Goal: Understand process/instructions: Learn how to perform a task or action

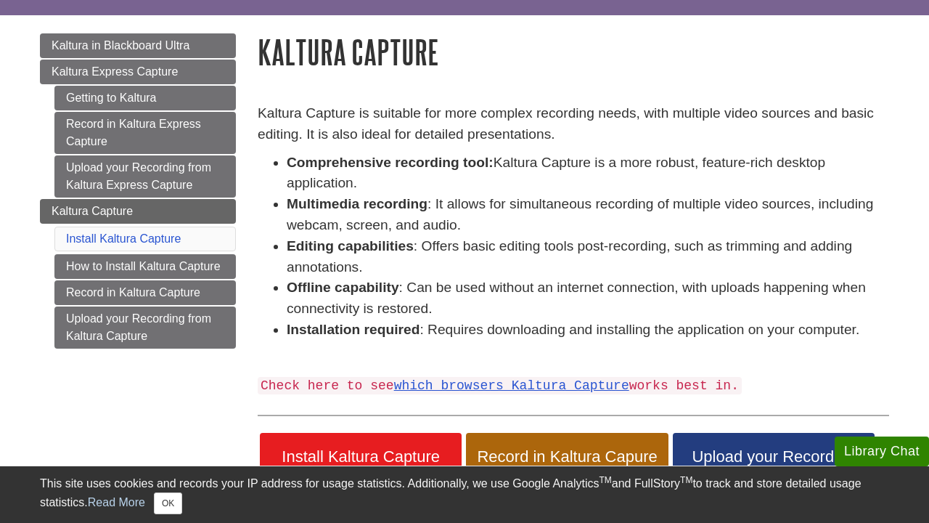
scroll to position [134, 0]
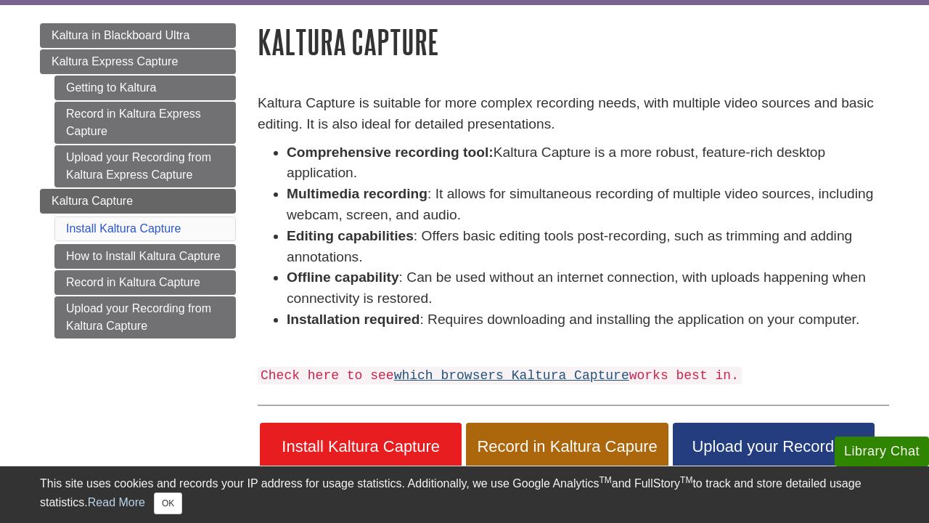
click at [430, 369] on link "which browsers Kaltura Capture" at bounding box center [511, 375] width 235 height 15
click at [491, 446] on span "Record in Kaltura Capure" at bounding box center [567, 446] width 180 height 19
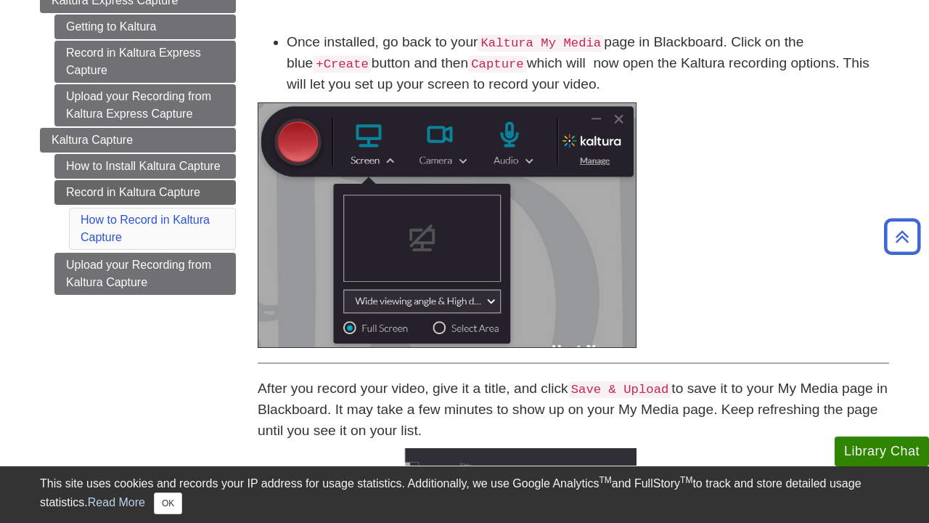
scroll to position [195, 0]
click at [438, 321] on img at bounding box center [447, 224] width 379 height 245
click at [439, 323] on img at bounding box center [447, 224] width 379 height 245
click at [435, 300] on img at bounding box center [447, 224] width 379 height 245
click at [488, 298] on img at bounding box center [447, 224] width 379 height 245
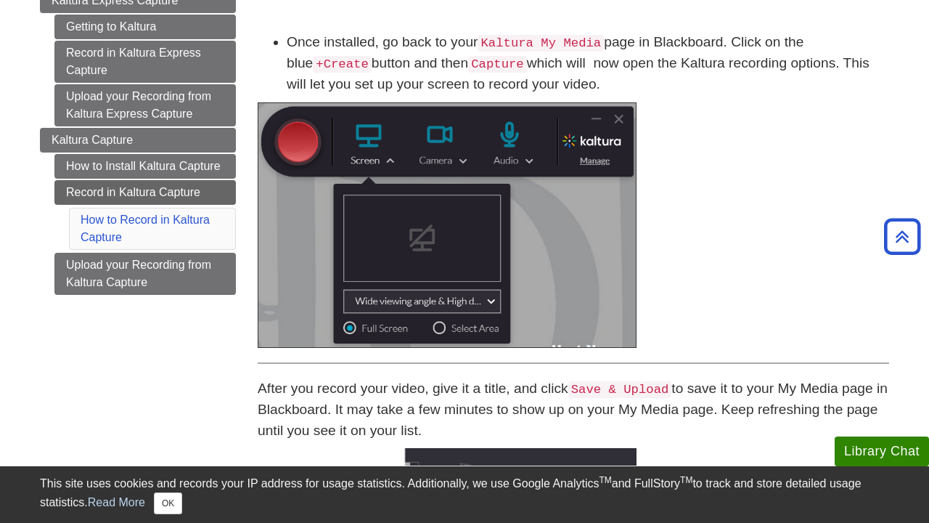
click at [459, 163] on img at bounding box center [447, 224] width 379 height 245
click at [462, 159] on img at bounding box center [447, 224] width 379 height 245
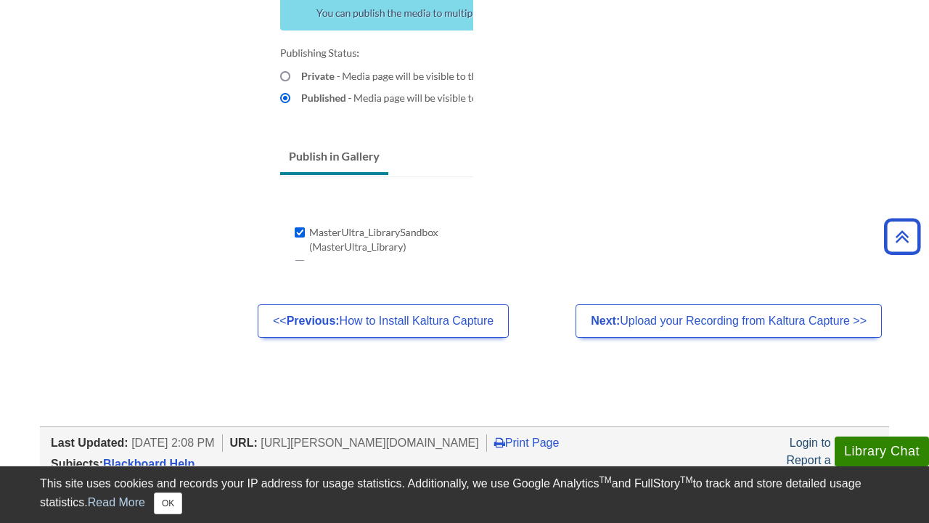
scroll to position [1378, 0]
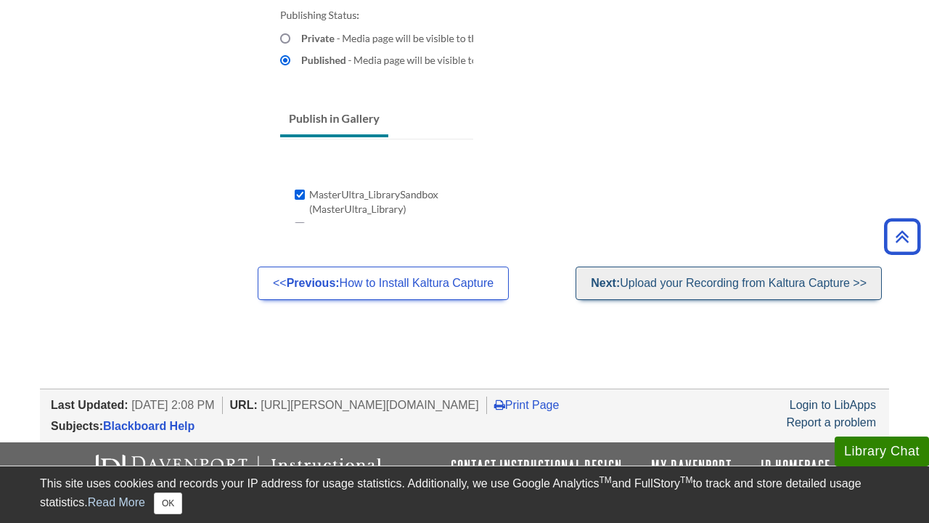
click at [639, 277] on link "Next: Upload your Recording from Kaltura Capture >>" at bounding box center [728, 282] width 306 height 33
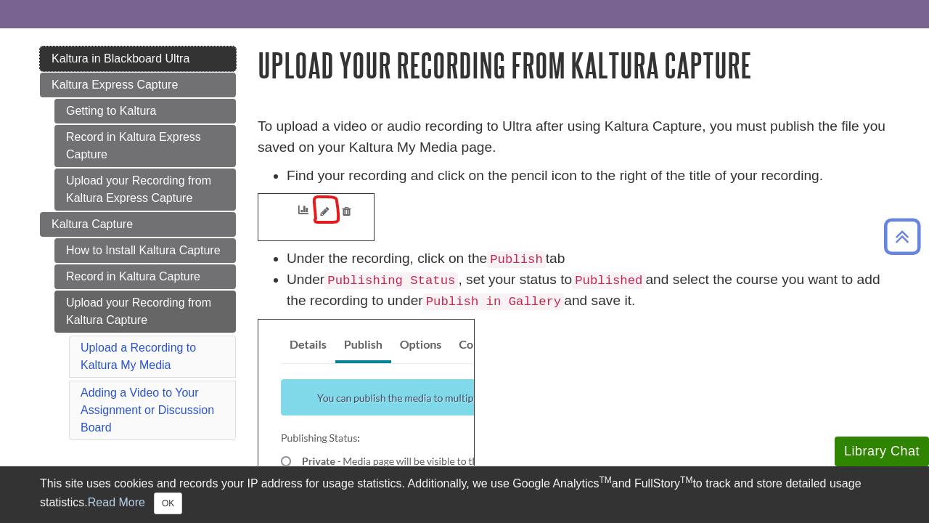
scroll to position [110, 0]
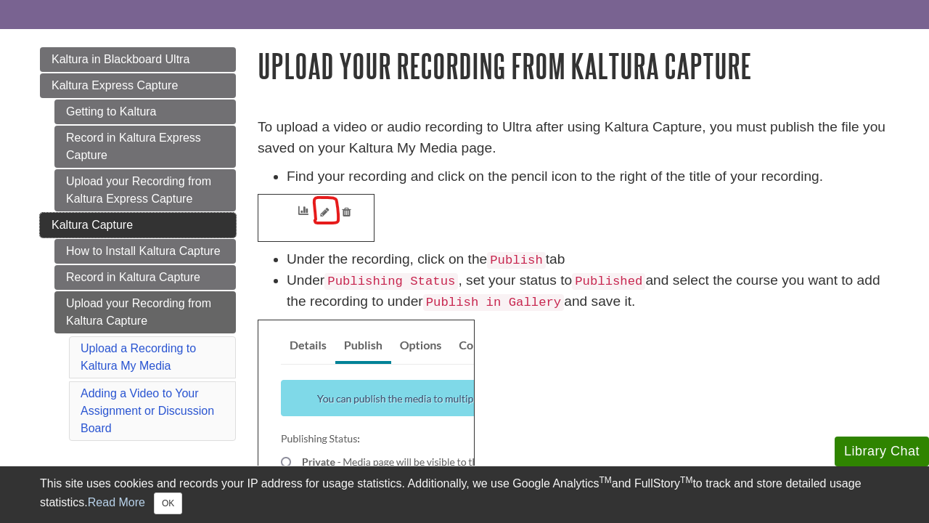
click at [150, 217] on link "Kaltura Capture" at bounding box center [138, 225] width 196 height 25
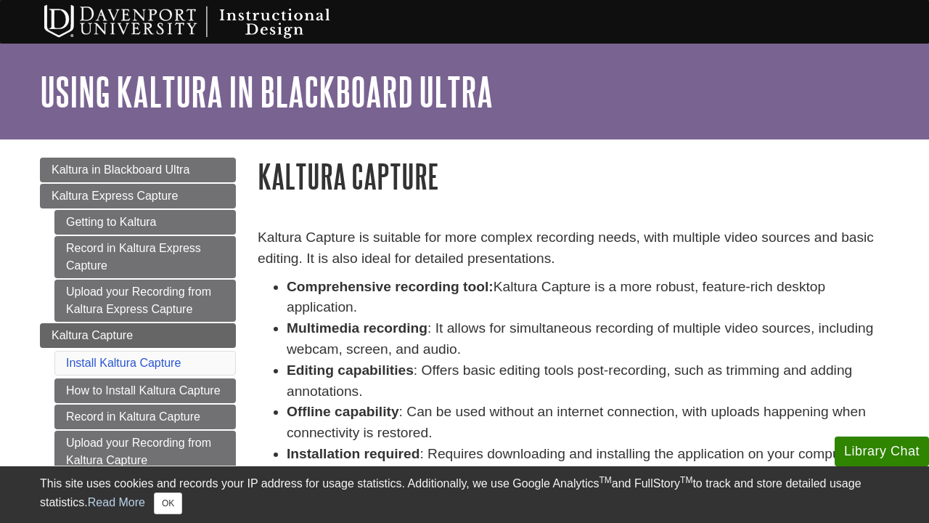
click at [154, 356] on li "Install Kaltura Capture" at bounding box center [144, 363] width 181 height 25
click at [155, 366] on link "Install Kaltura Capture" at bounding box center [123, 362] width 115 height 12
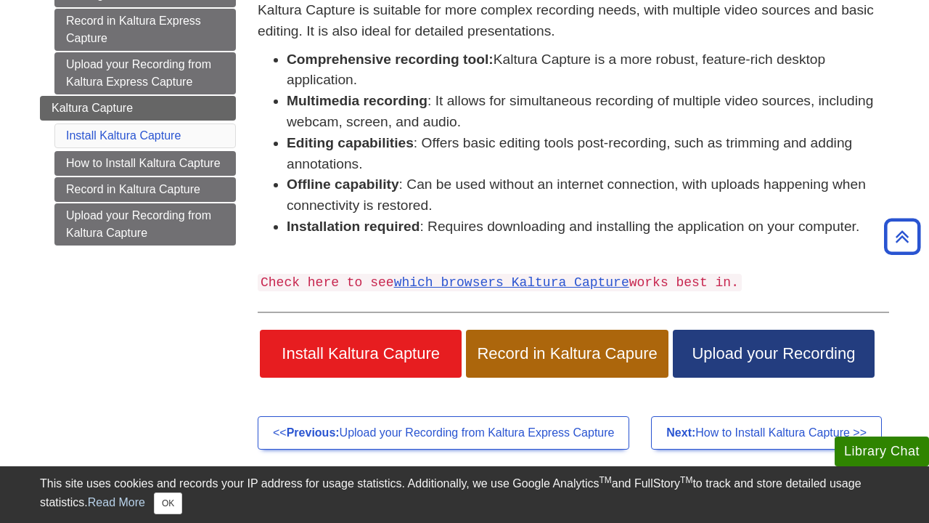
click at [343, 345] on span "Install Kaltura Capture" at bounding box center [361, 353] width 180 height 19
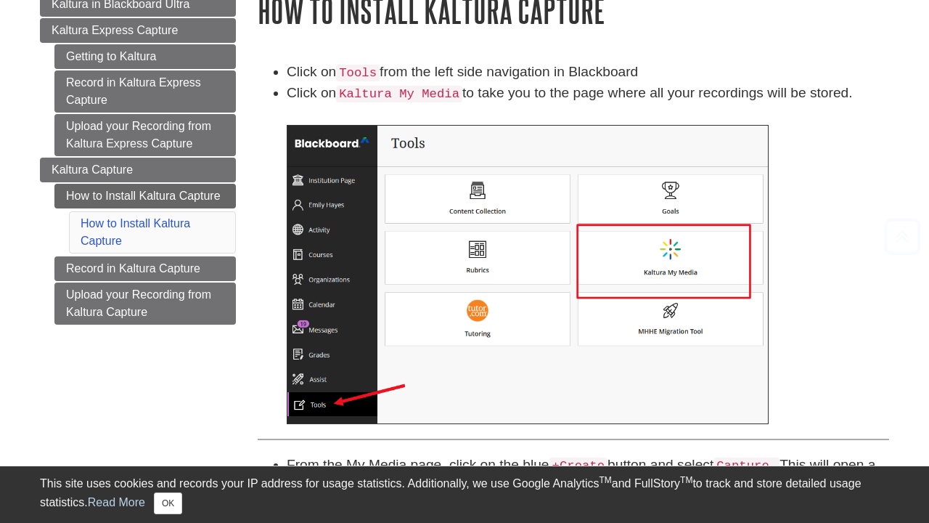
scroll to position [340, 0]
